Goal: Task Accomplishment & Management: Manage account settings

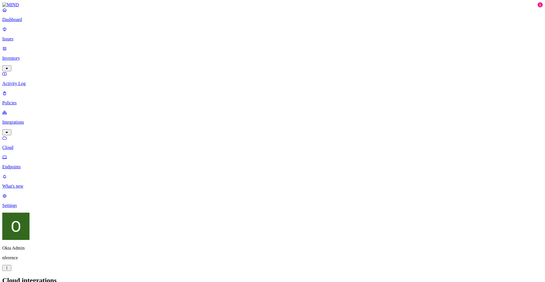
click at [30, 208] on p "Settings" at bounding box center [272, 205] width 541 height 5
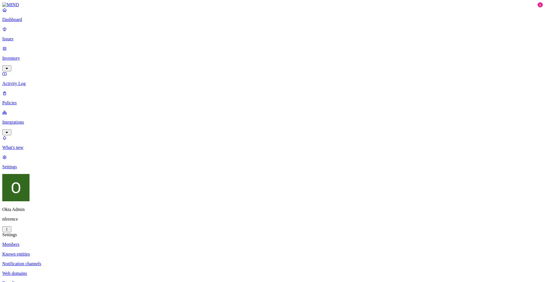
click at [87, 271] on p "Web domains" at bounding box center [272, 273] width 541 height 5
click at [77, 242] on nav "Members Known entities Notification channels Web domains Branding" at bounding box center [272, 264] width 541 height 44
